Goal: Communication & Community: Answer question/provide support

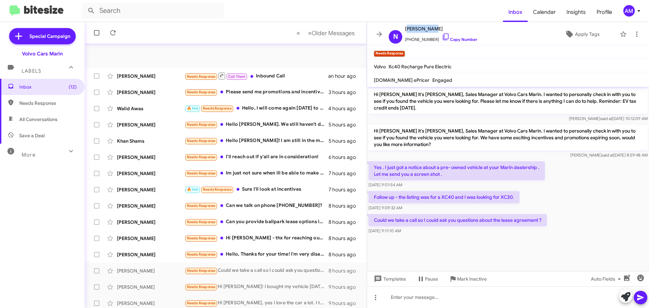
scroll to position [85, 0]
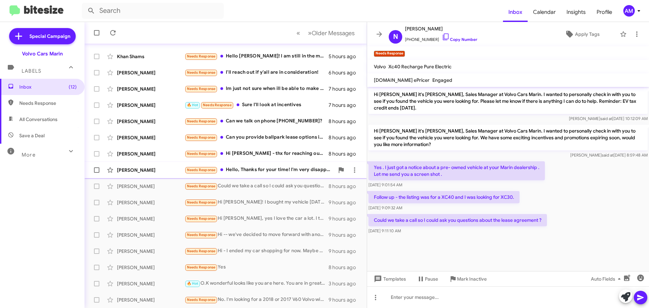
click at [171, 167] on div "[PERSON_NAME]" at bounding box center [151, 170] width 68 height 7
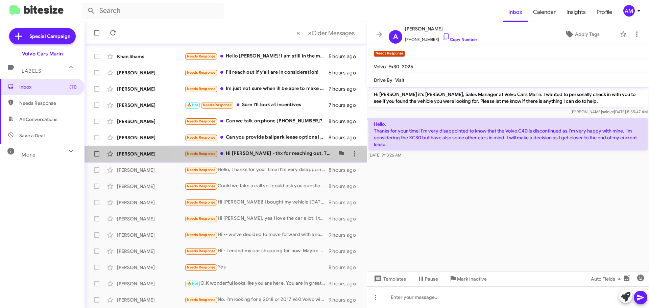
click at [263, 154] on div "Needs Response Hi [PERSON_NAME] - thx for reaching out. The car were after isn'…" at bounding box center [260, 154] width 150 height 8
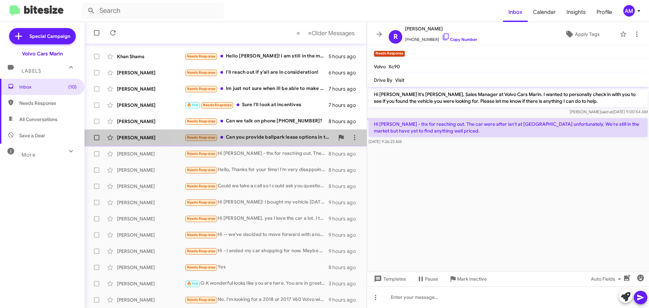
click at [259, 137] on div "Needs Response Can you provide ballpark lease options in terms of down payment …" at bounding box center [260, 138] width 150 height 8
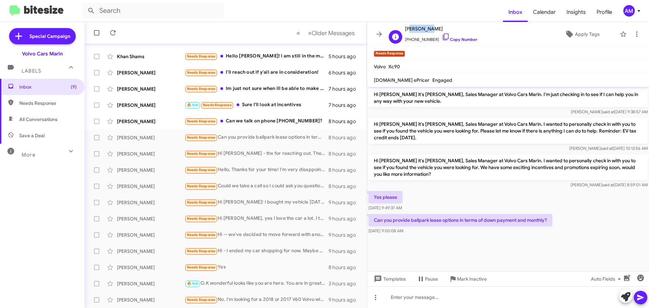
drag, startPoint x: 407, startPoint y: 30, endPoint x: 422, endPoint y: 30, distance: 15.2
click at [423, 30] on span "[PERSON_NAME]" at bounding box center [441, 29] width 72 height 8
drag, startPoint x: 405, startPoint y: 29, endPoint x: 440, endPoint y: 30, distance: 34.8
click at [440, 30] on span "[PERSON_NAME]" at bounding box center [441, 29] width 72 height 8
copy span "[PERSON_NAME]"
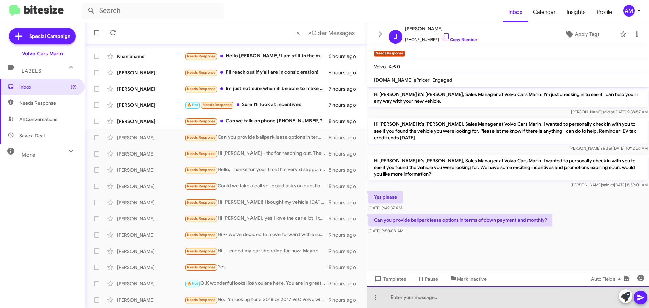
click at [475, 300] on div at bounding box center [508, 297] width 282 height 22
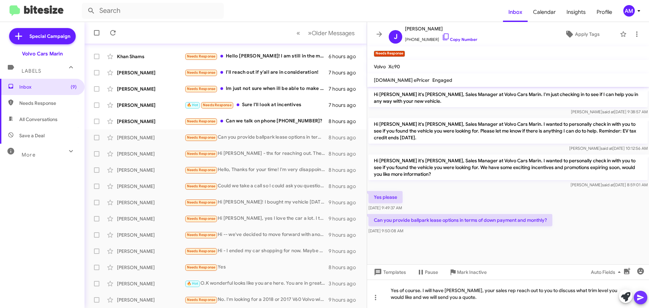
click at [643, 302] on span at bounding box center [641, 298] width 8 height 14
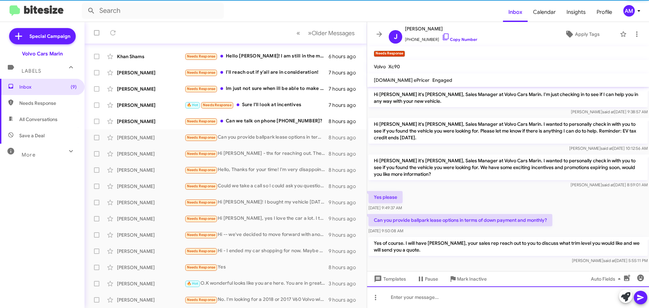
scroll to position [4, 0]
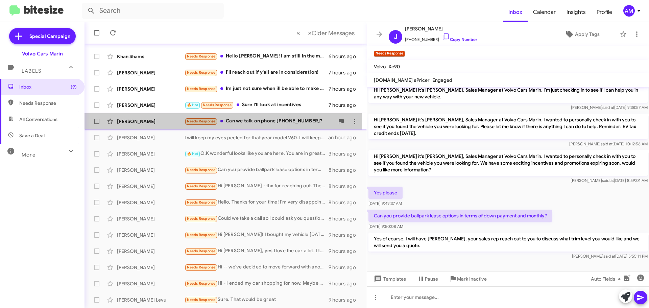
click at [152, 122] on div "[PERSON_NAME]" at bounding box center [151, 121] width 68 height 7
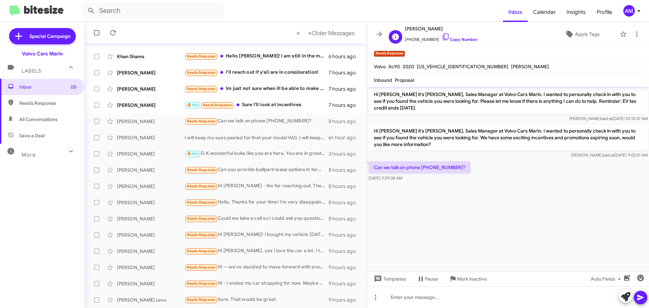
drag, startPoint x: 405, startPoint y: 30, endPoint x: 455, endPoint y: 29, distance: 50.4
click at [455, 29] on div "S [PERSON_NAME] [PHONE_NUMBER] Copy Number" at bounding box center [431, 34] width 91 height 19
copy span "[PERSON_NAME]"
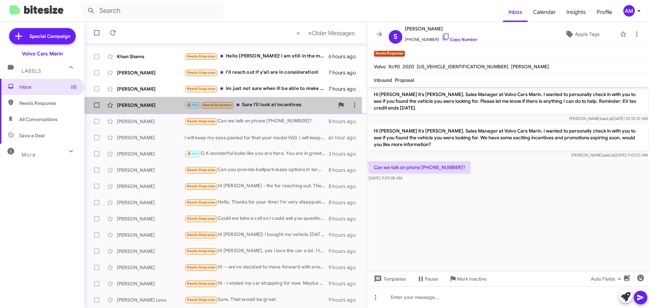
click at [137, 104] on div "[PERSON_NAME]" at bounding box center [151, 105] width 68 height 7
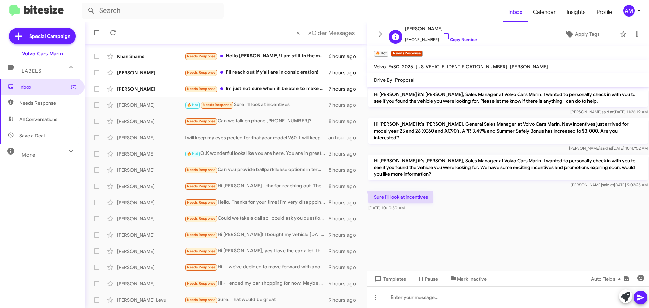
drag, startPoint x: 404, startPoint y: 30, endPoint x: 455, endPoint y: 32, distance: 50.4
click at [455, 32] on div "D [PERSON_NAME] [PHONE_NUMBER] Copy Number" at bounding box center [431, 34] width 91 height 19
copy span "[PERSON_NAME]"
click at [253, 88] on div "Needs Response Im just not sure when ill be able to make it over..." at bounding box center [260, 89] width 150 height 8
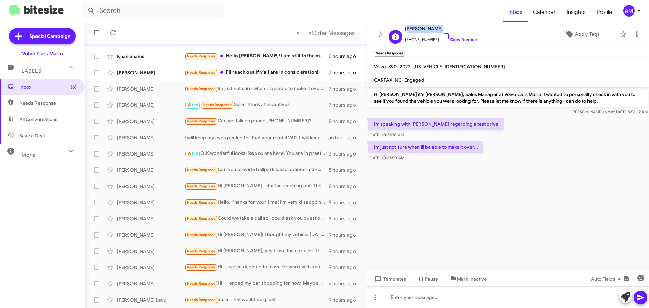
drag, startPoint x: 404, startPoint y: 29, endPoint x: 433, endPoint y: 29, distance: 29.4
click at [433, 29] on div "K [PERSON_NAME] [PHONE_NUMBER] Copy Number" at bounding box center [431, 34] width 91 height 19
copy span "[PERSON_NAME]"
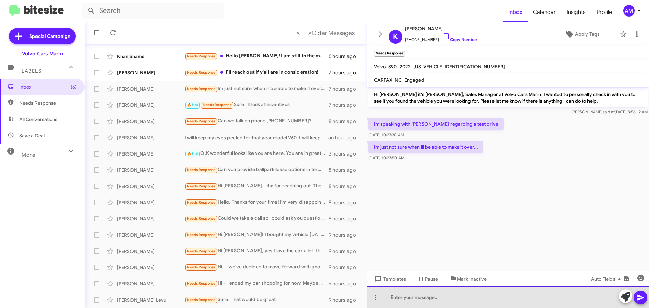
click at [427, 302] on div at bounding box center [508, 297] width 282 height 22
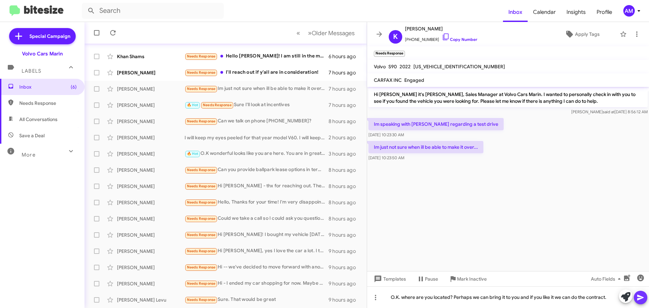
click at [642, 299] on icon at bounding box center [641, 297] width 8 height 8
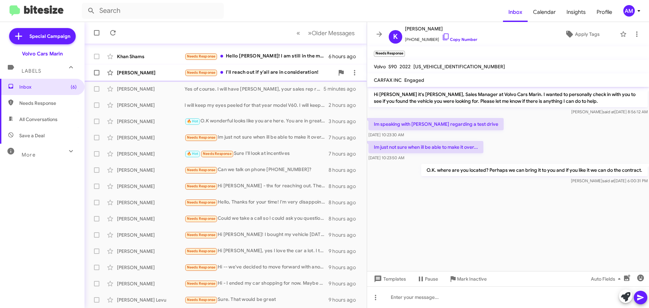
drag, startPoint x: 140, startPoint y: 74, endPoint x: 144, endPoint y: 75, distance: 4.3
click at [141, 74] on div "[PERSON_NAME]" at bounding box center [151, 72] width 68 height 7
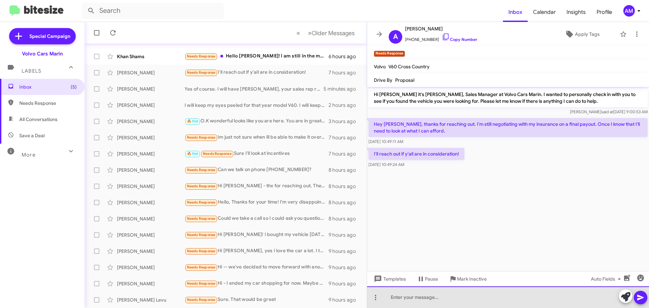
click at [437, 301] on div at bounding box center [508, 297] width 282 height 22
click at [400, 298] on div at bounding box center [508, 297] width 282 height 22
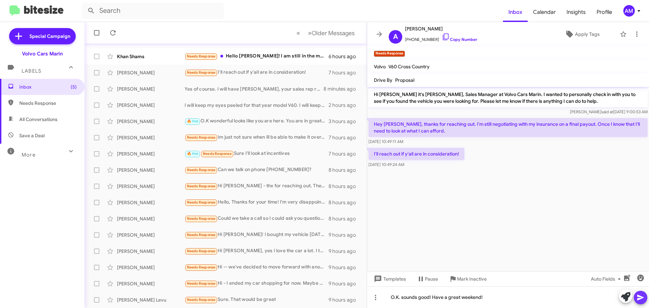
click at [640, 299] on icon at bounding box center [640, 298] width 6 height 6
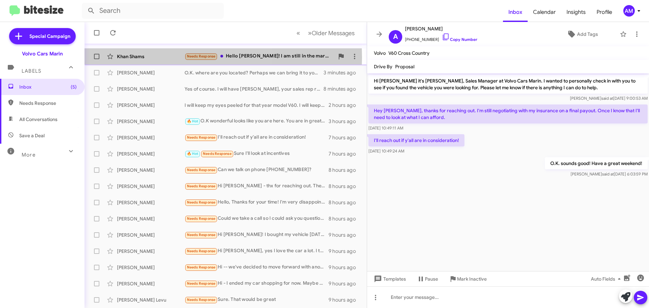
click at [145, 57] on div "Khan Shams" at bounding box center [151, 56] width 68 height 7
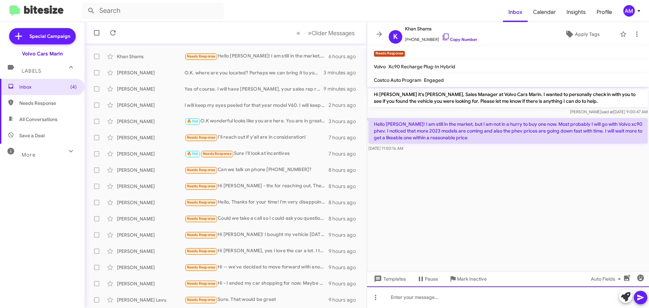
click at [427, 296] on div at bounding box center [508, 297] width 282 height 22
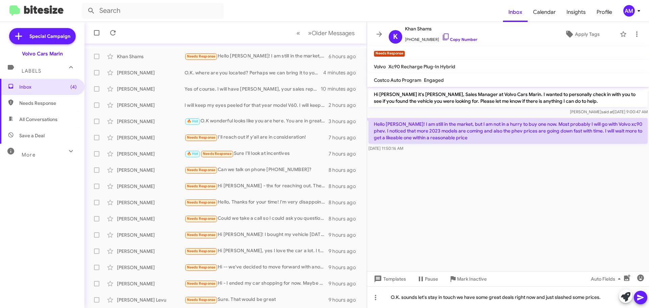
click at [642, 299] on icon at bounding box center [641, 297] width 8 height 8
